Goal: Find specific page/section: Find specific page/section

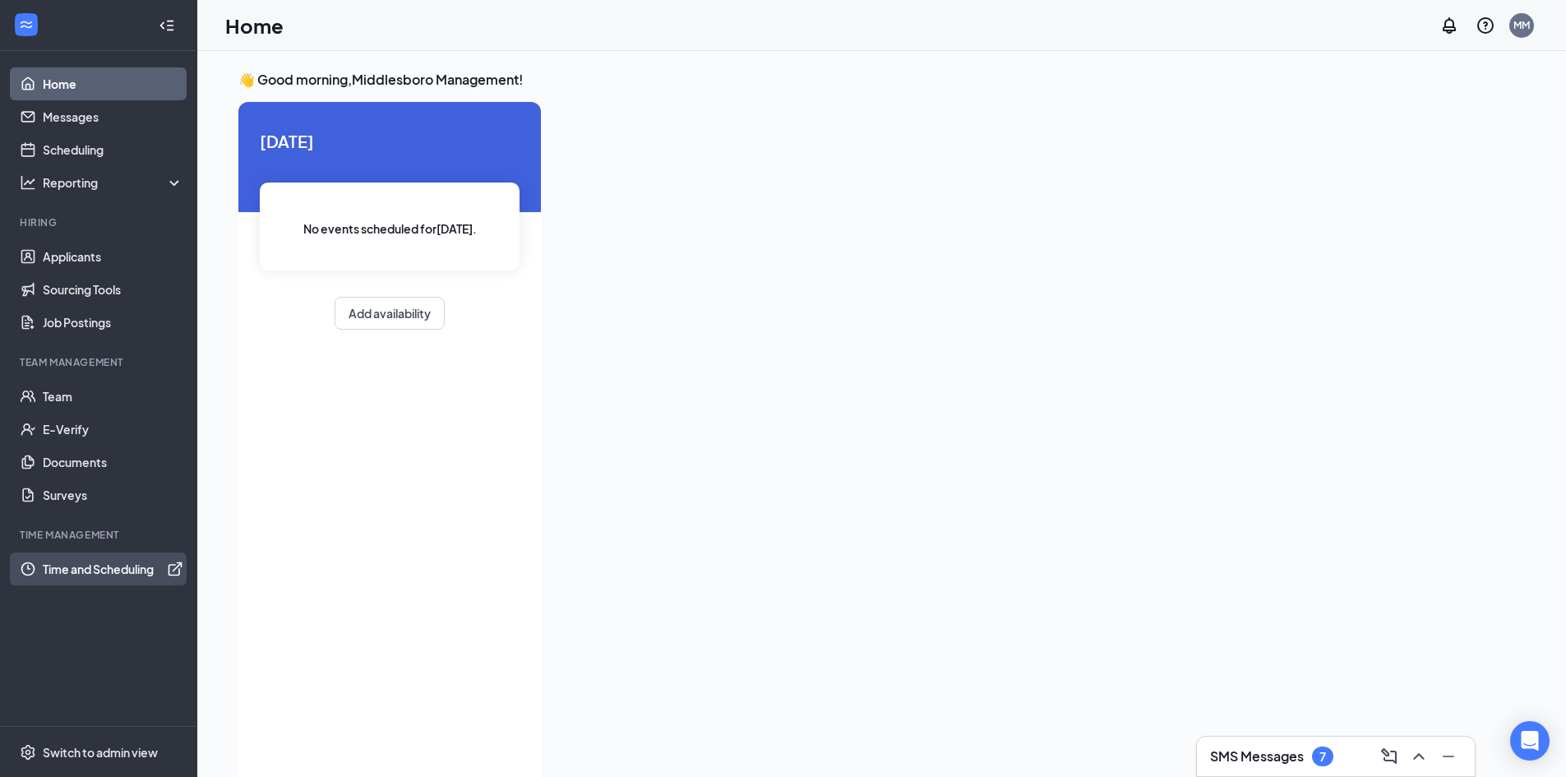
click at [109, 578] on link "Time and Scheduling" at bounding box center [113, 568] width 141 height 33
